Goal: Book appointment/travel/reservation

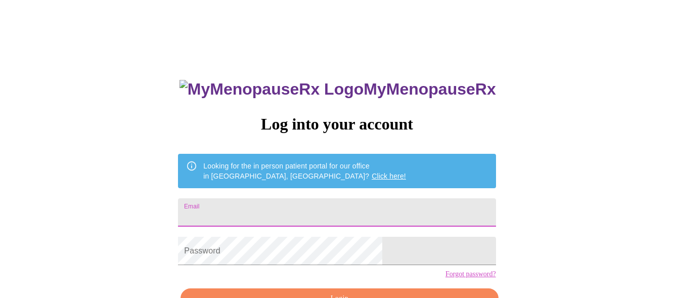
click at [264, 205] on input "Email" at bounding box center [337, 212] width 318 height 28
type input "[EMAIL_ADDRESS][DOMAIN_NAME]"
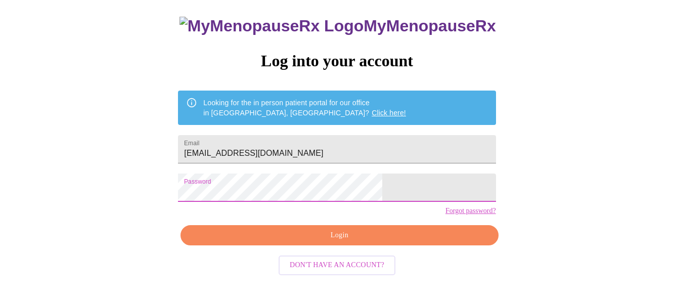
scroll to position [63, 0]
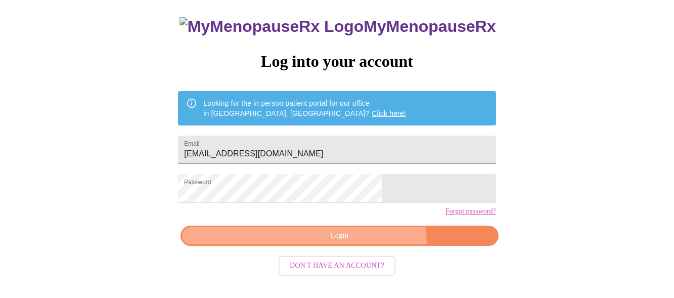
click at [361, 246] on button "Login" at bounding box center [340, 236] width 318 height 21
click at [298, 242] on span "Login" at bounding box center [339, 236] width 294 height 13
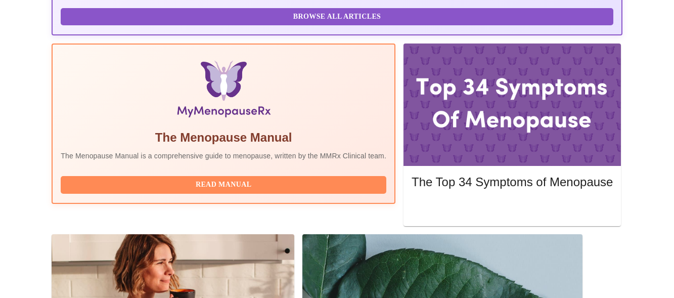
scroll to position [297, 0]
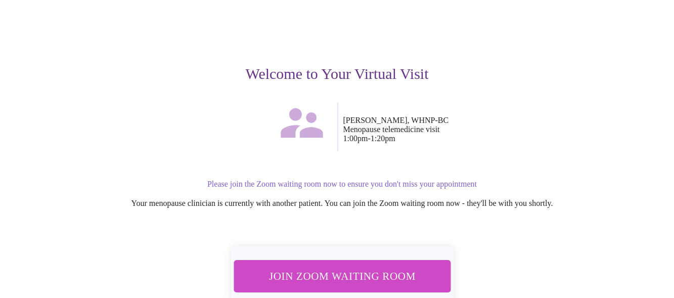
scroll to position [84, 0]
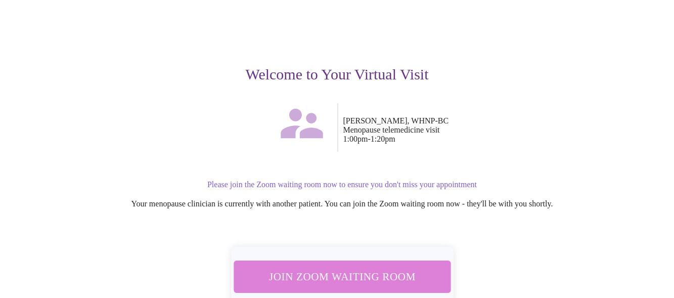
click at [346, 267] on span "Join Zoom Waiting Room" at bounding box center [341, 276] width 191 height 19
